Goal: Navigation & Orientation: Understand site structure

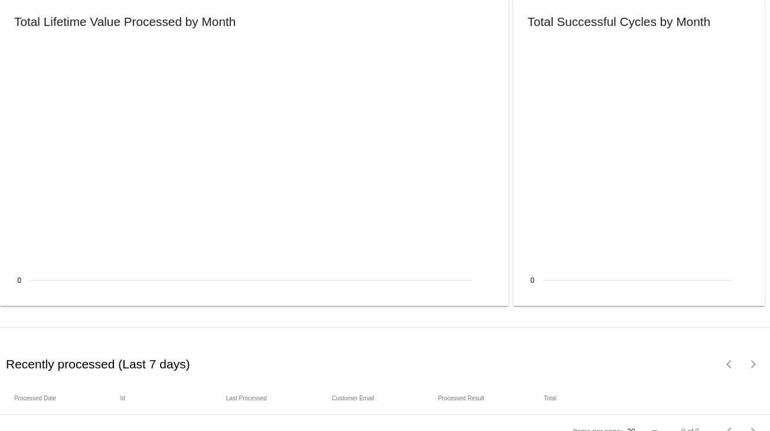
scroll to position [1357, 0]
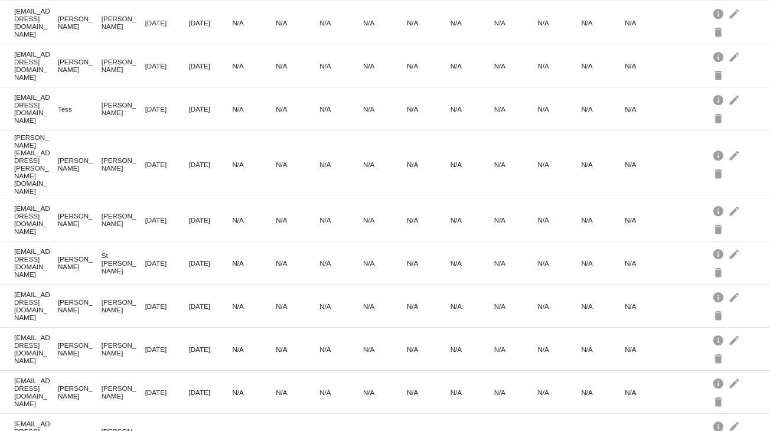
scroll to position [531, 0]
